Goal: Task Accomplishment & Management: Manage account settings

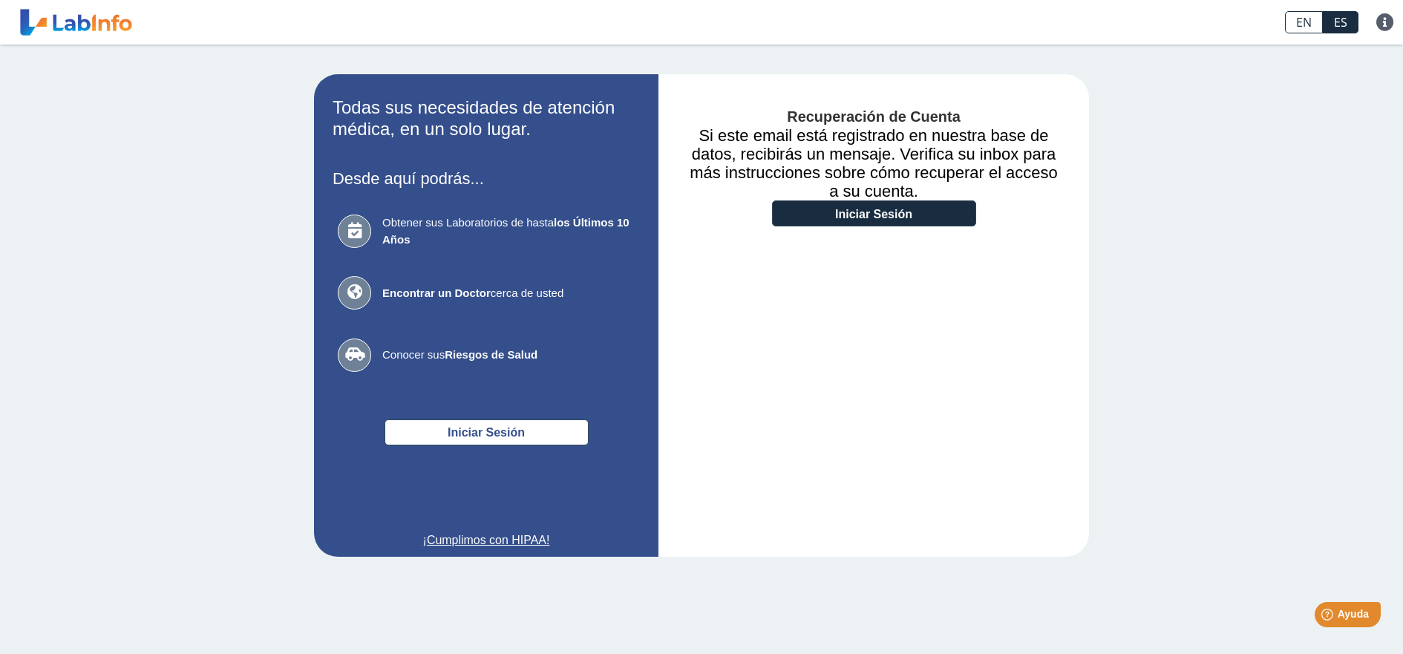
click at [855, 229] on div "Recuperación de Cuenta Si este email está registrado en nuestra base de datos, …" at bounding box center [874, 315] width 431 height 483
click at [859, 217] on link "Iniciar Sesión" at bounding box center [874, 213] width 204 height 26
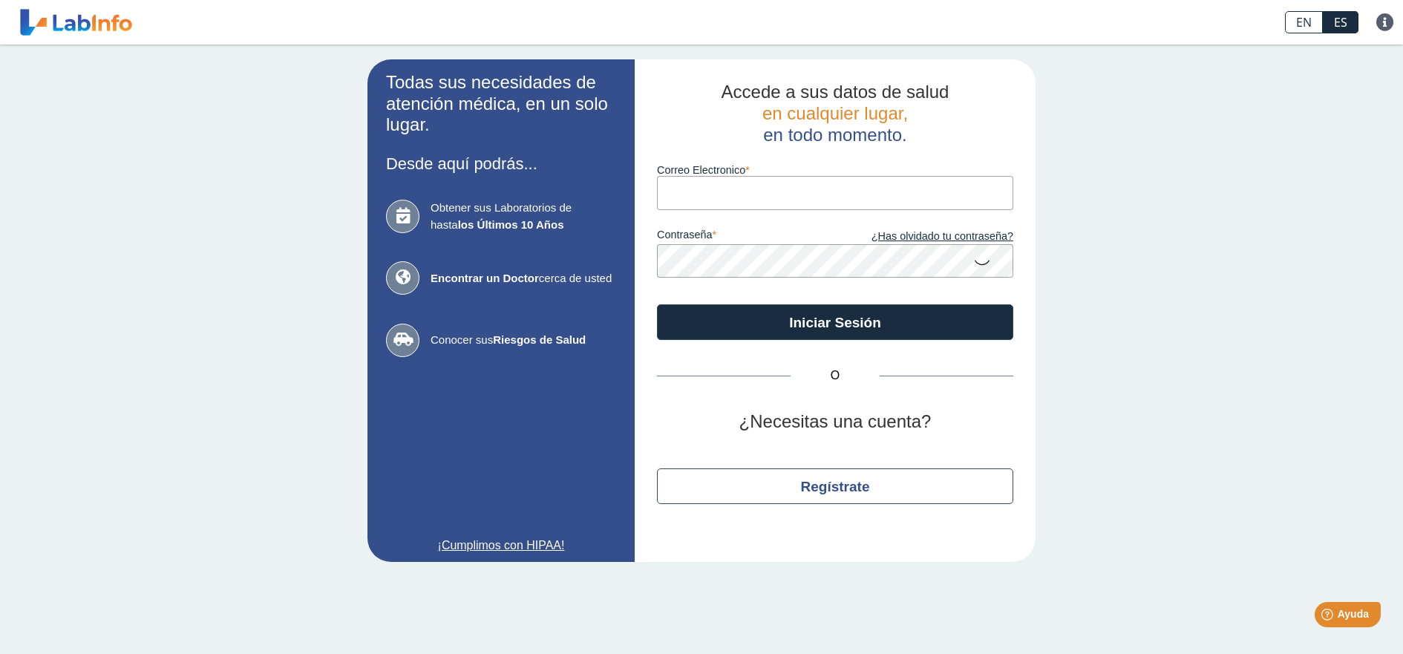
paste input "[EMAIL_ADDRESS][DOMAIN_NAME]"
type input "[EMAIL_ADDRESS][DOMAIN_NAME]"
click at [975, 262] on icon at bounding box center [982, 261] width 18 height 29
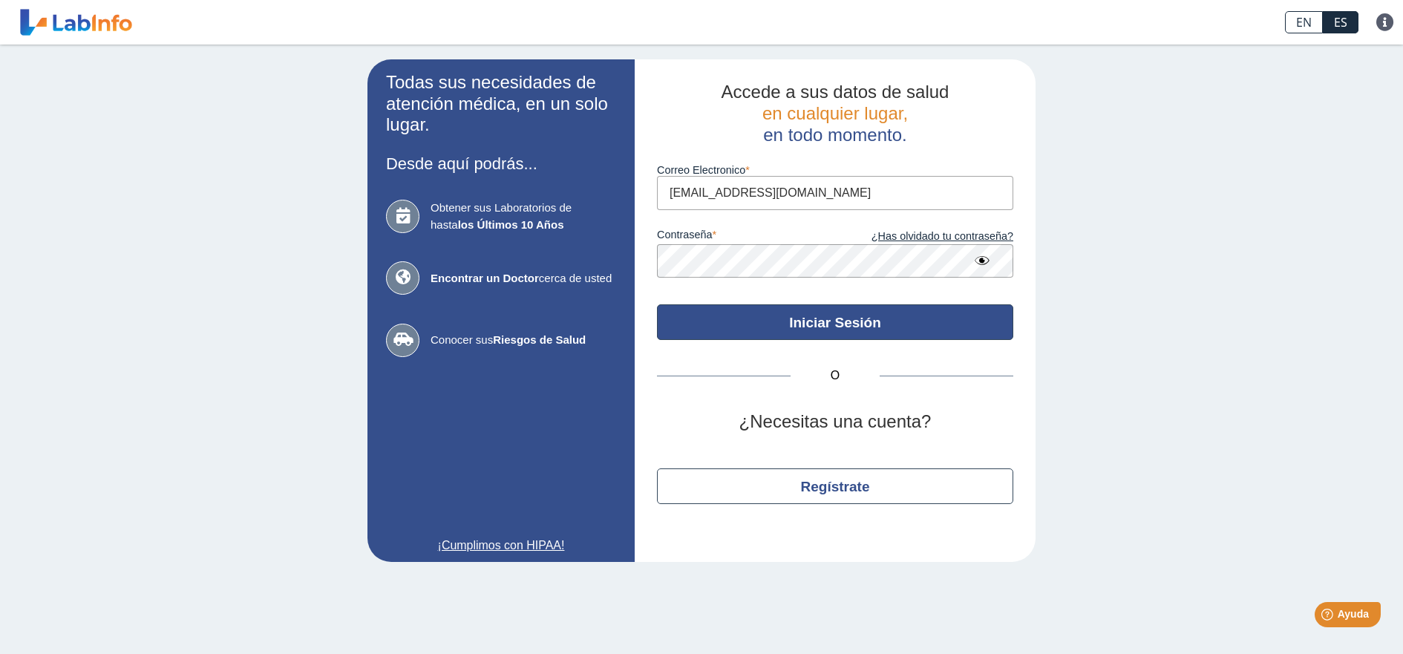
click at [844, 313] on button "Iniciar Sesión" at bounding box center [835, 322] width 356 height 36
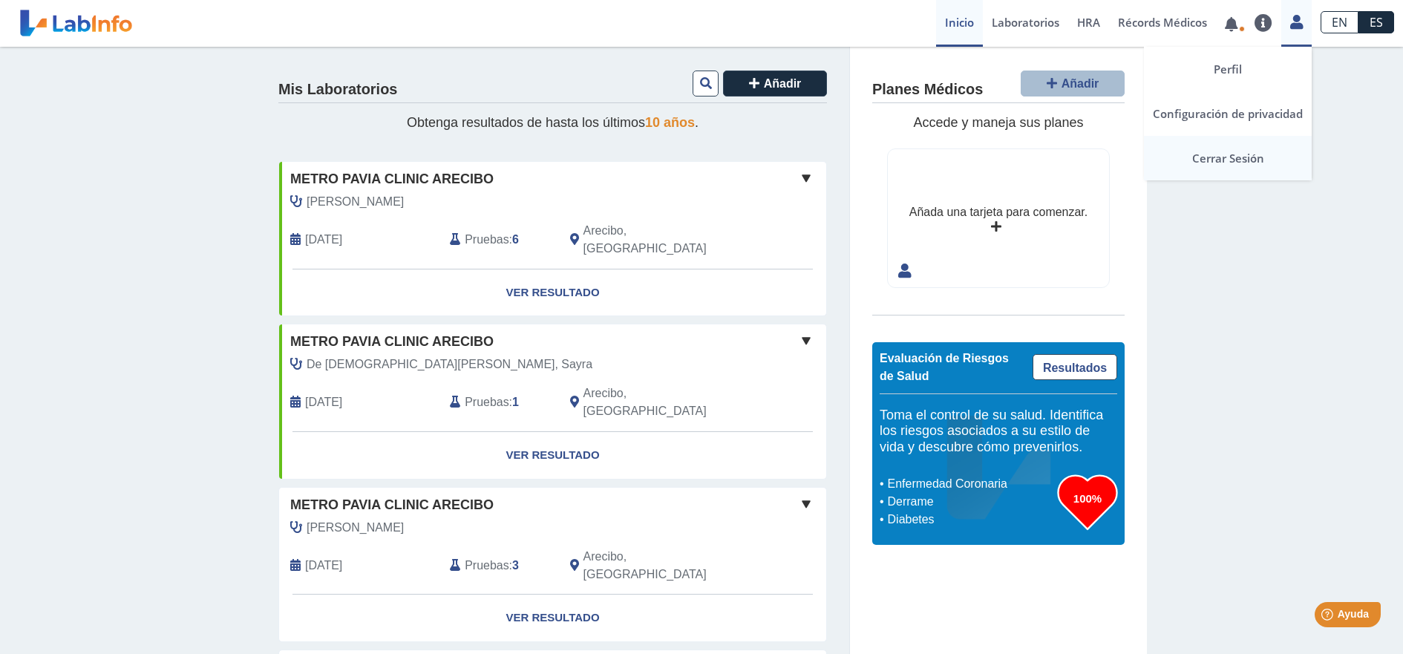
click at [1244, 155] on link "Cerrar Sesión" at bounding box center [1228, 158] width 168 height 45
